Goal: Information Seeking & Learning: Find specific fact

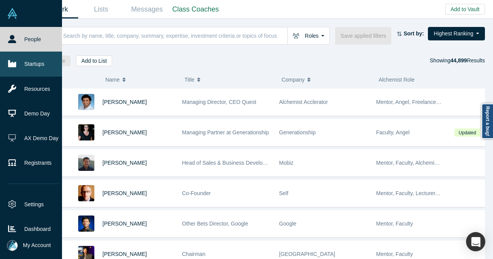
click at [24, 66] on link "Startups" at bounding box center [34, 64] width 68 height 25
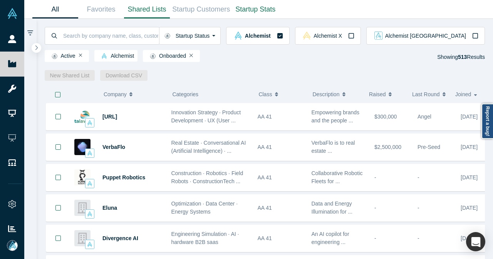
click at [159, 10] on link "Shared Lists" at bounding box center [147, 9] width 46 height 18
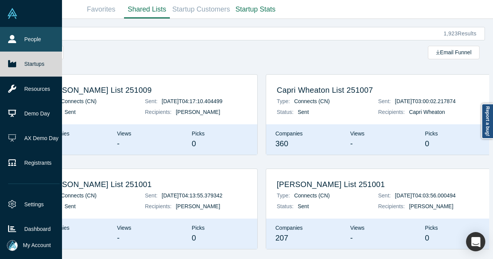
click at [14, 34] on link "People" at bounding box center [34, 39] width 68 height 25
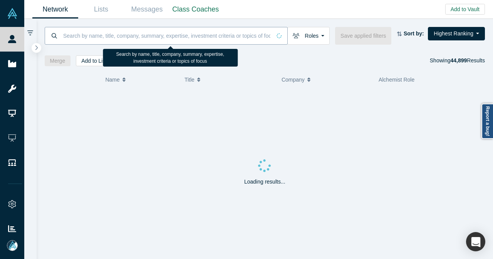
click at [108, 37] on input at bounding box center [166, 36] width 209 height 18
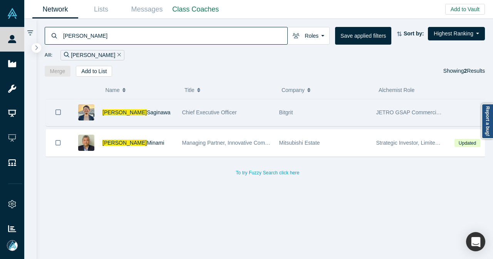
type input "[PERSON_NAME]"
click at [161, 112] on div "[PERSON_NAME]" at bounding box center [138, 112] width 72 height 27
